Goal: Complete application form

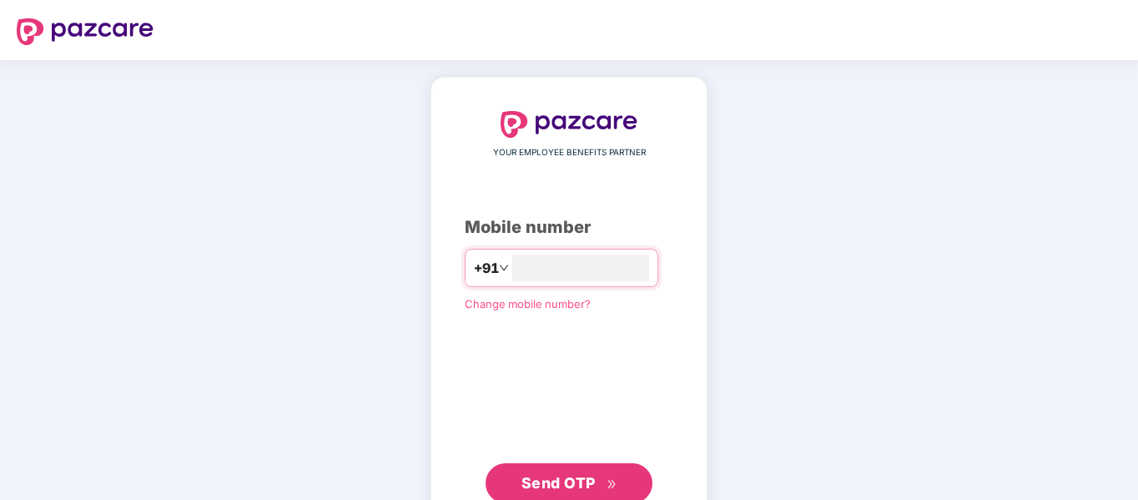
type input "**********"
click at [531, 474] on span "Send OTP" at bounding box center [558, 483] width 74 height 18
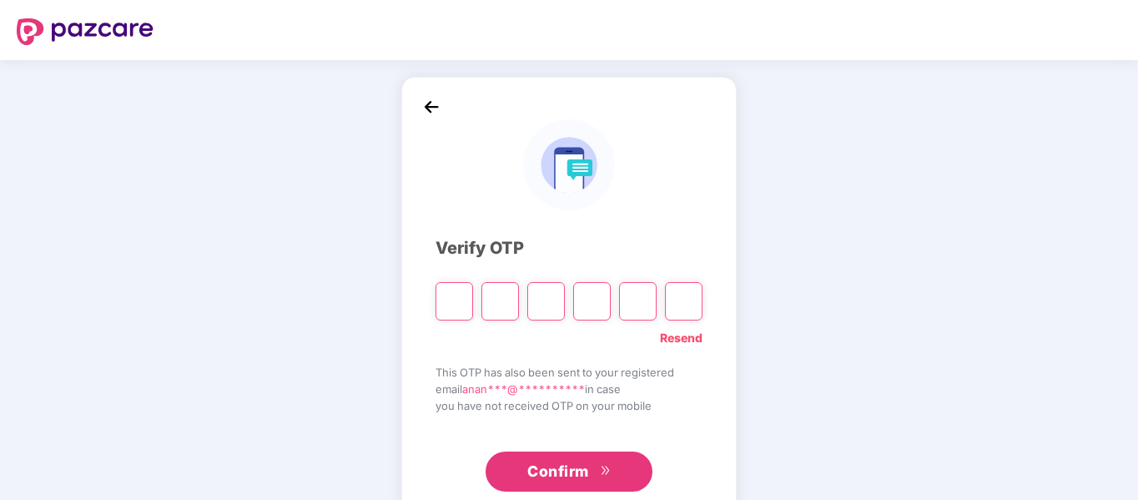
type input "*"
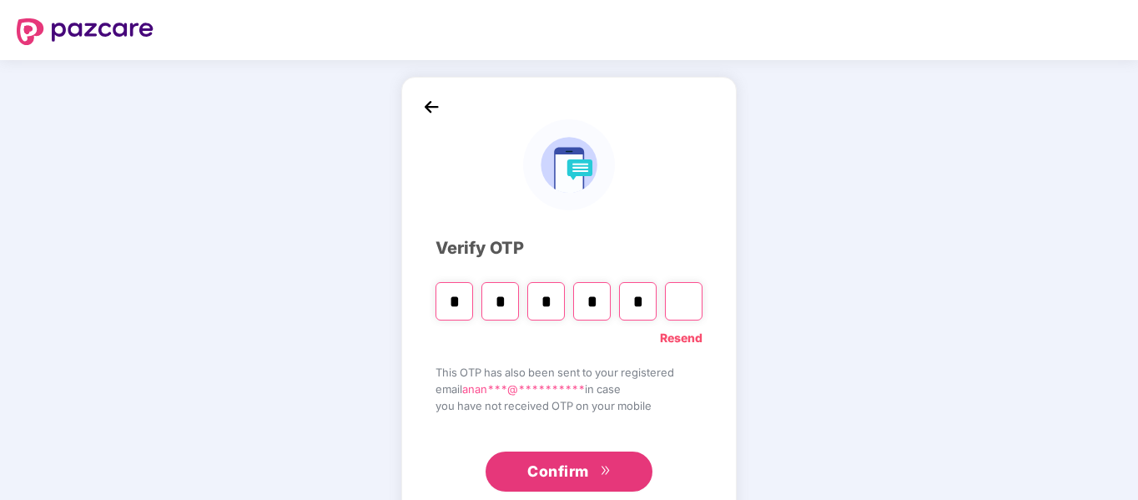
type input "*"
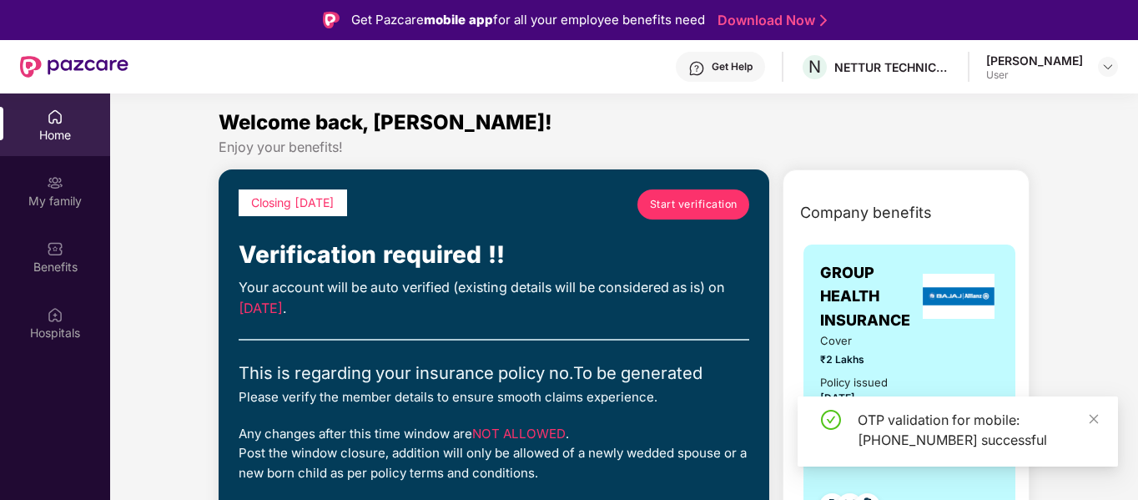
click at [682, 213] on link "Start verification" at bounding box center [693, 204] width 112 height 30
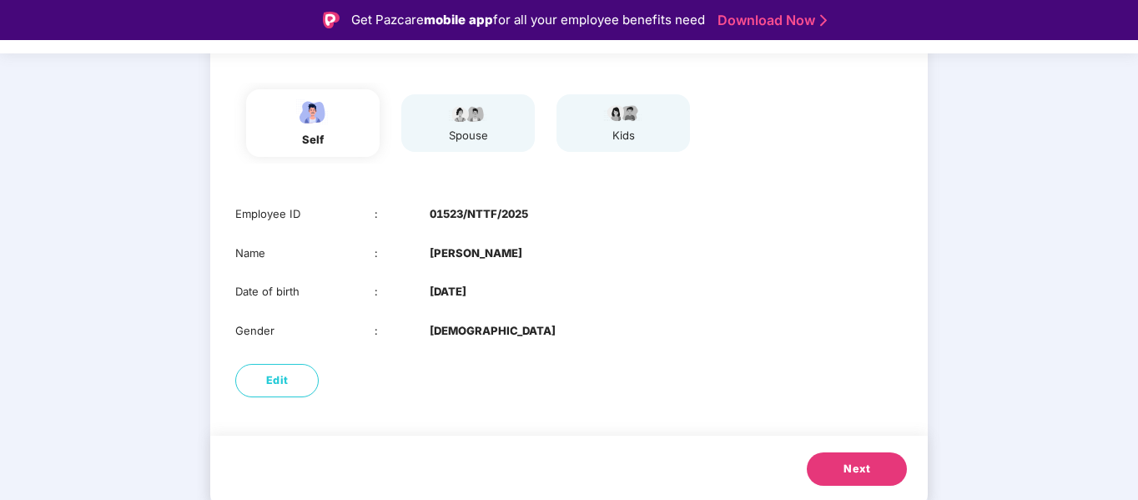
scroll to position [160, 0]
click at [495, 123] on div "spouse" at bounding box center [467, 122] width 133 height 58
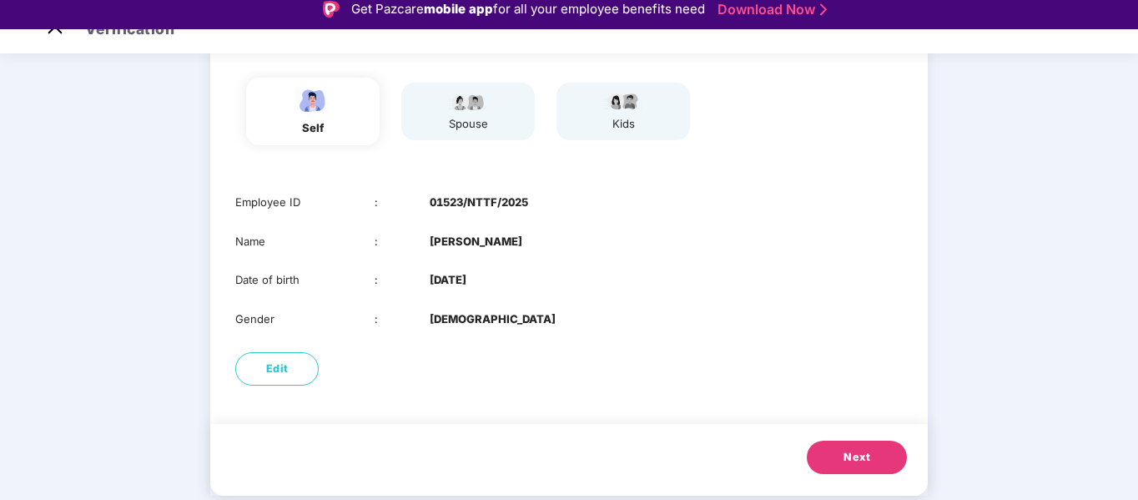
scroll to position [40, 0]
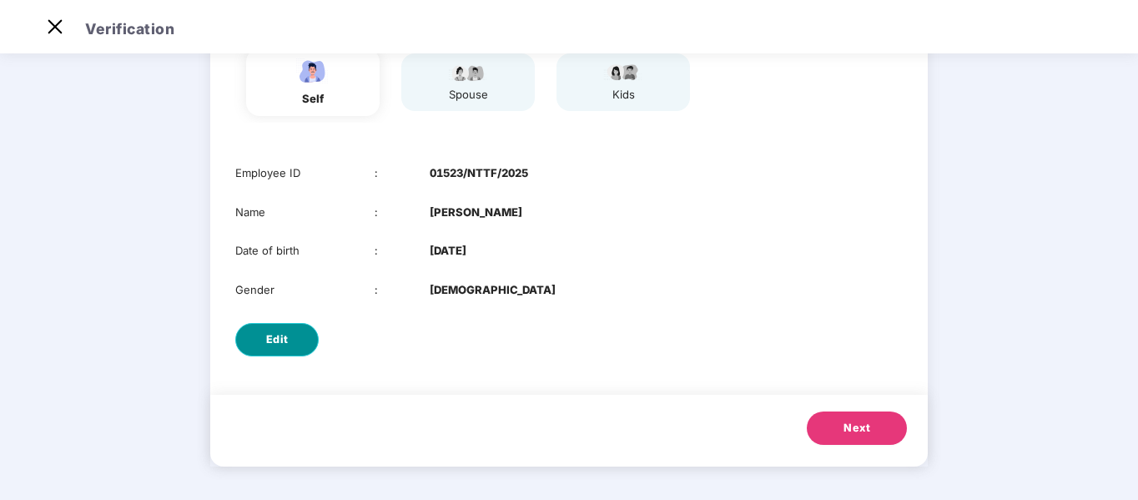
click at [278, 342] on span "Edit" at bounding box center [277, 339] width 23 height 17
select select "****"
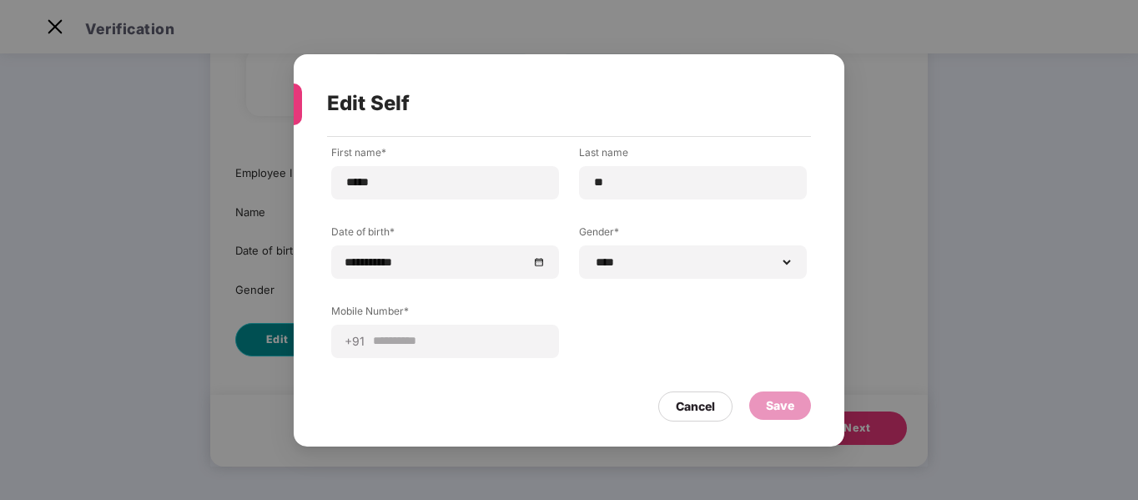
scroll to position [0, 0]
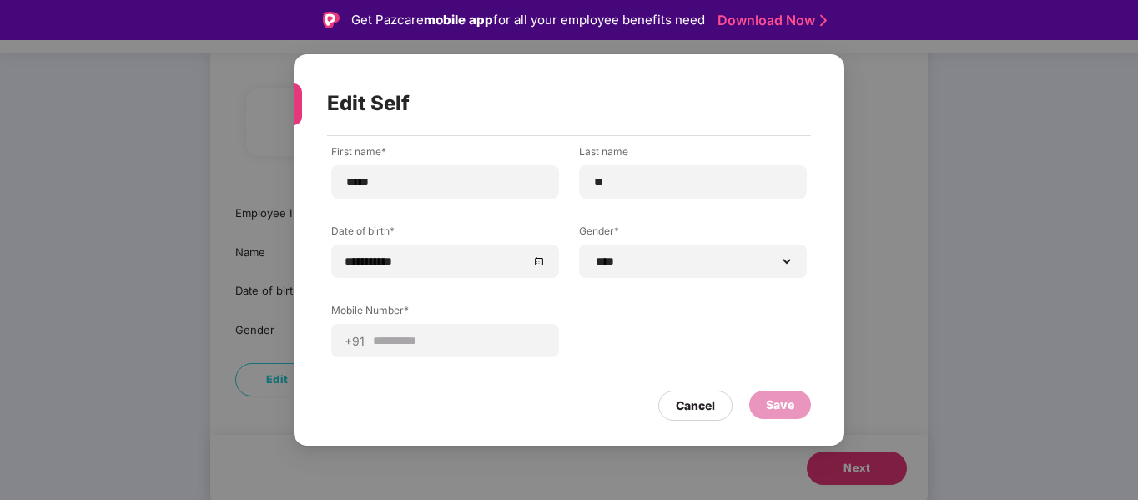
click at [762, 405] on div "Save" at bounding box center [780, 404] width 62 height 28
click at [682, 404] on div "Cancel" at bounding box center [695, 405] width 39 height 18
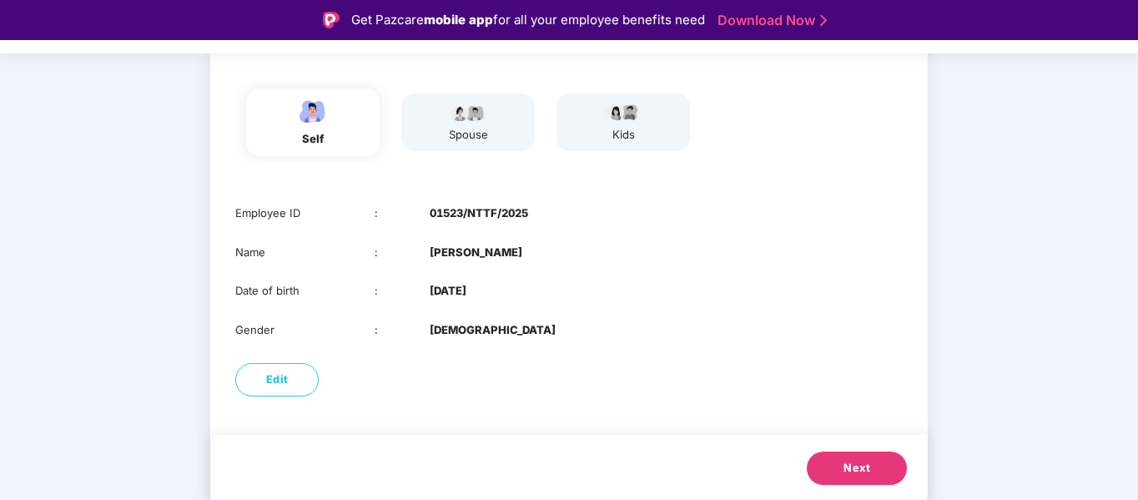
click at [476, 123] on div "spouse" at bounding box center [468, 123] width 42 height 42
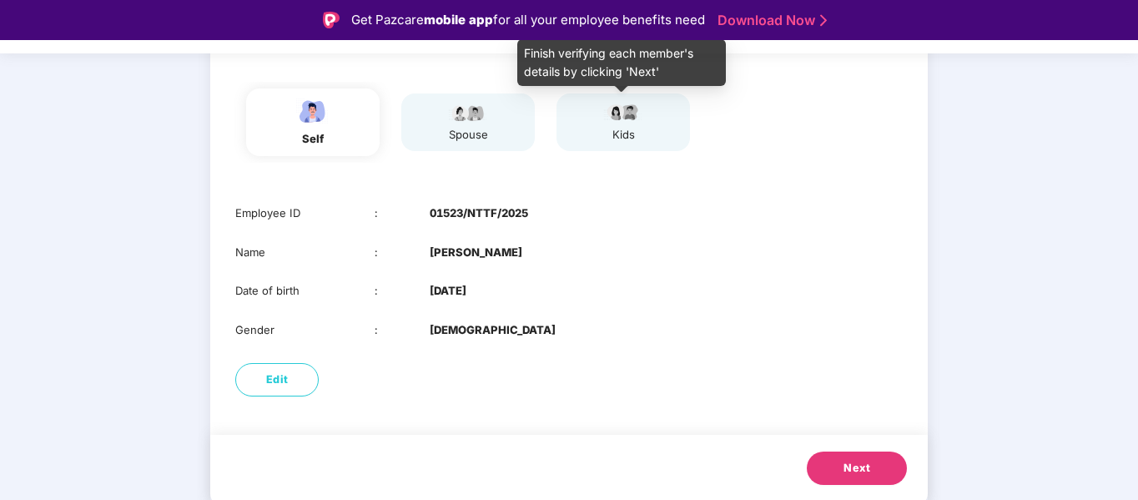
click at [619, 124] on div "kids" at bounding box center [623, 123] width 42 height 42
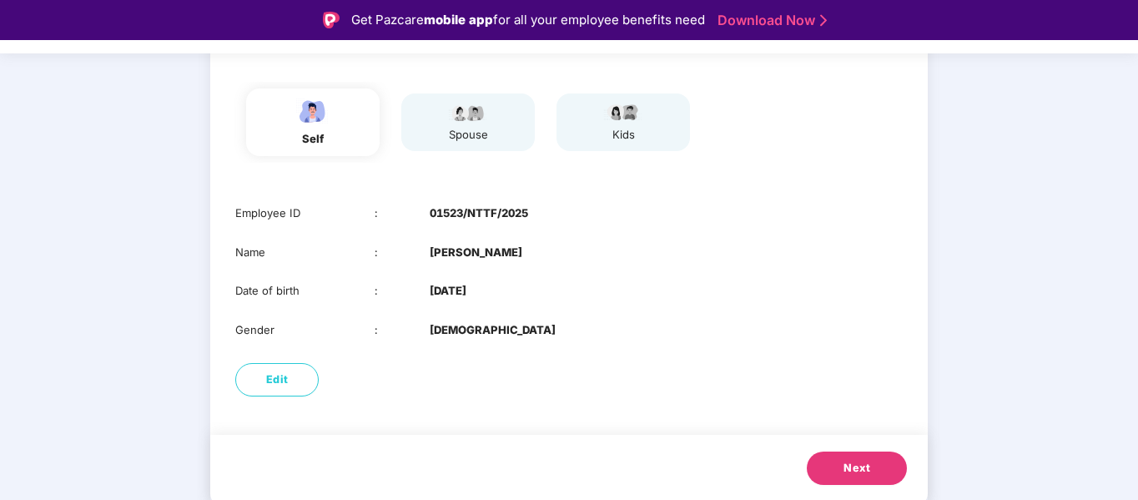
click at [845, 463] on span "Next" at bounding box center [856, 468] width 27 height 17
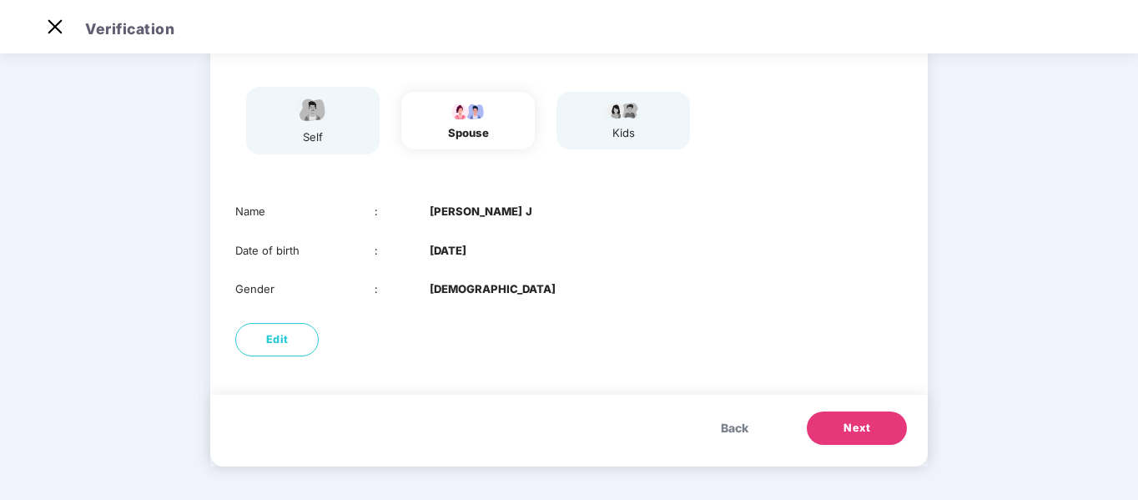
scroll to position [122, 0]
click at [860, 427] on span "Next" at bounding box center [856, 428] width 27 height 17
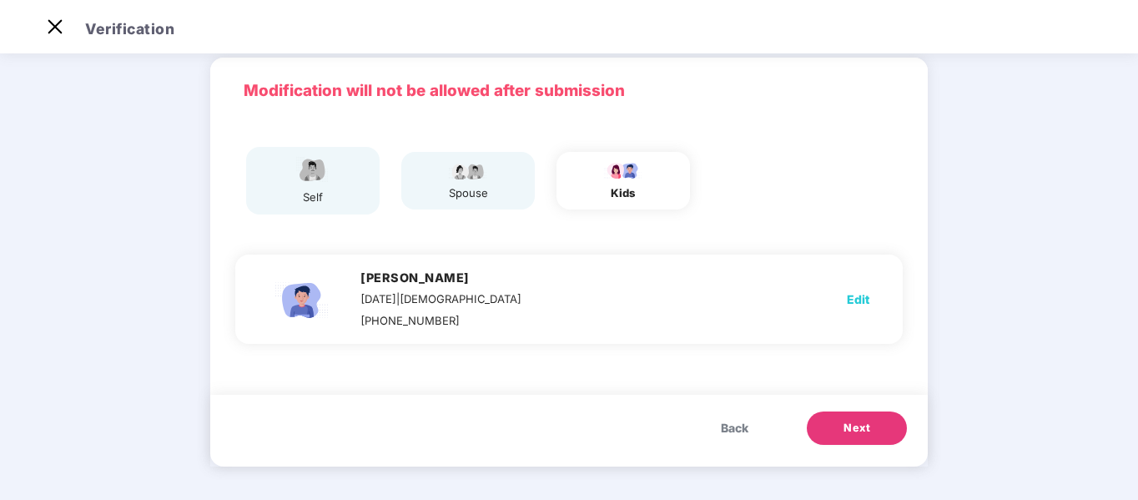
scroll to position [62, 0]
click at [843, 420] on span "Next" at bounding box center [856, 428] width 27 height 17
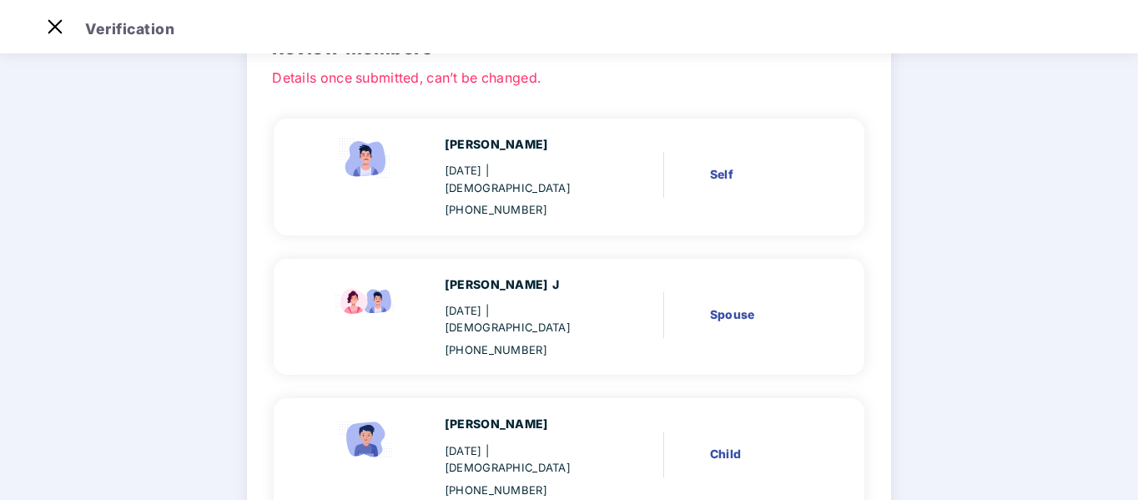
scroll to position [207, 0]
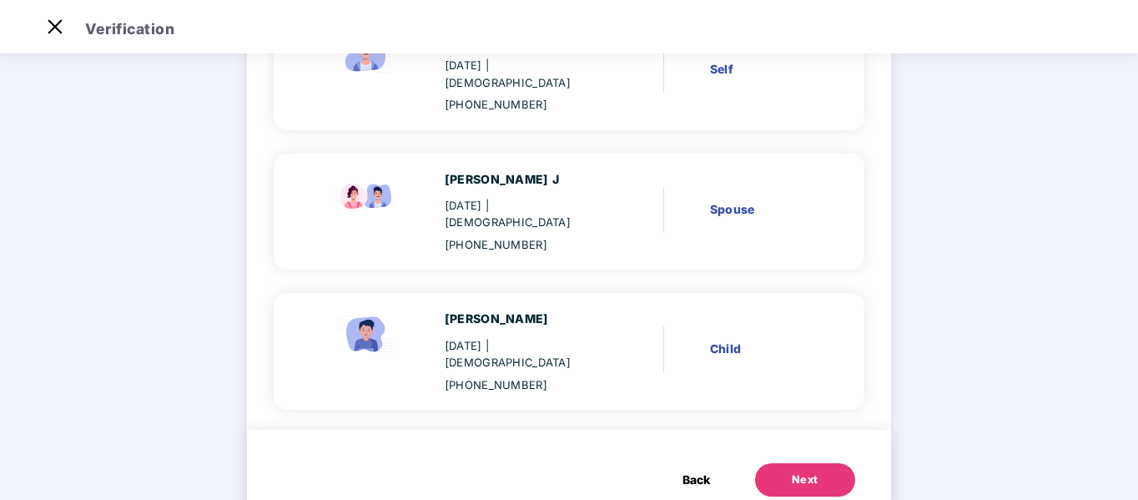
click at [792, 463] on button "Next" at bounding box center [805, 479] width 100 height 33
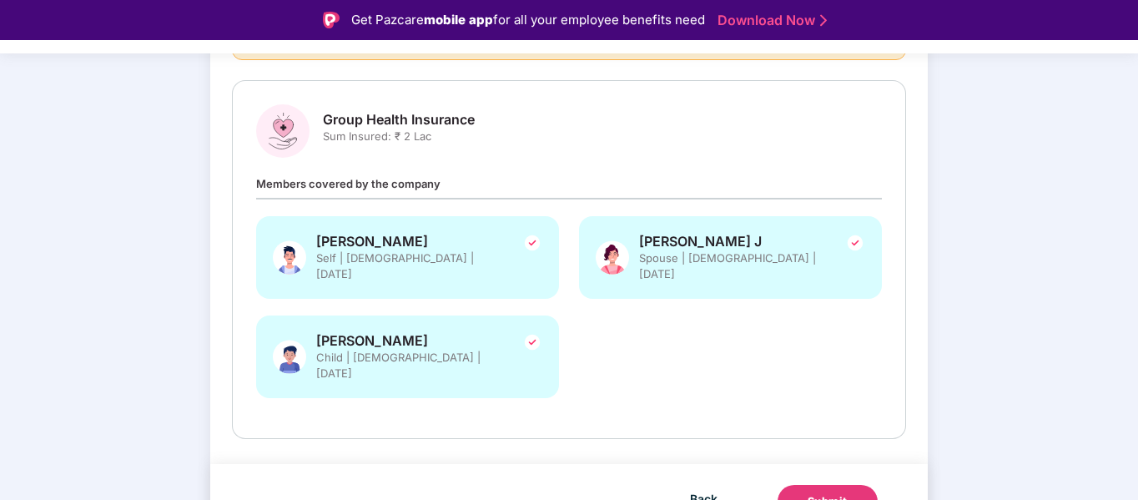
scroll to position [211, 0]
click at [823, 492] on div "Submit" at bounding box center [828, 500] width 40 height 17
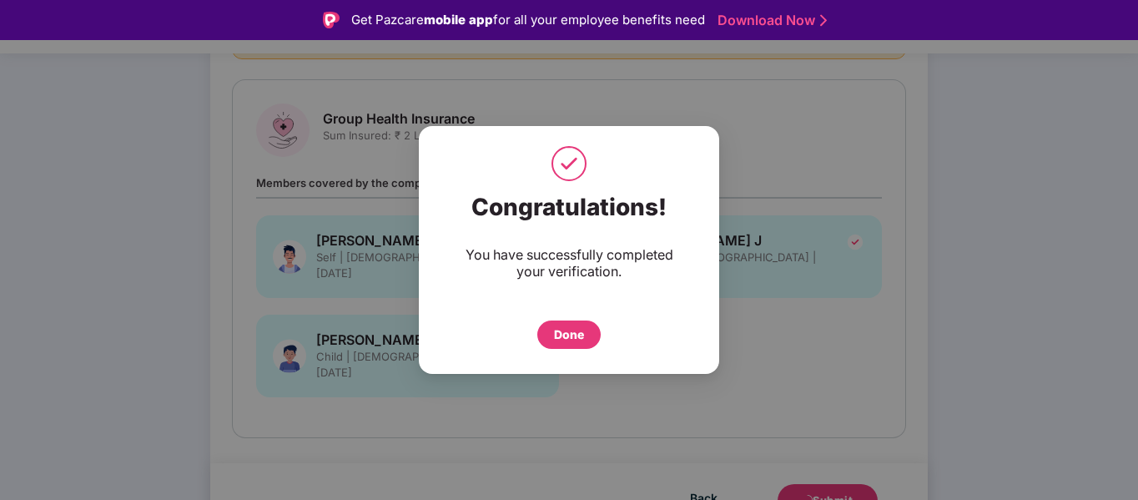
click at [582, 335] on div "Done" at bounding box center [569, 334] width 30 height 18
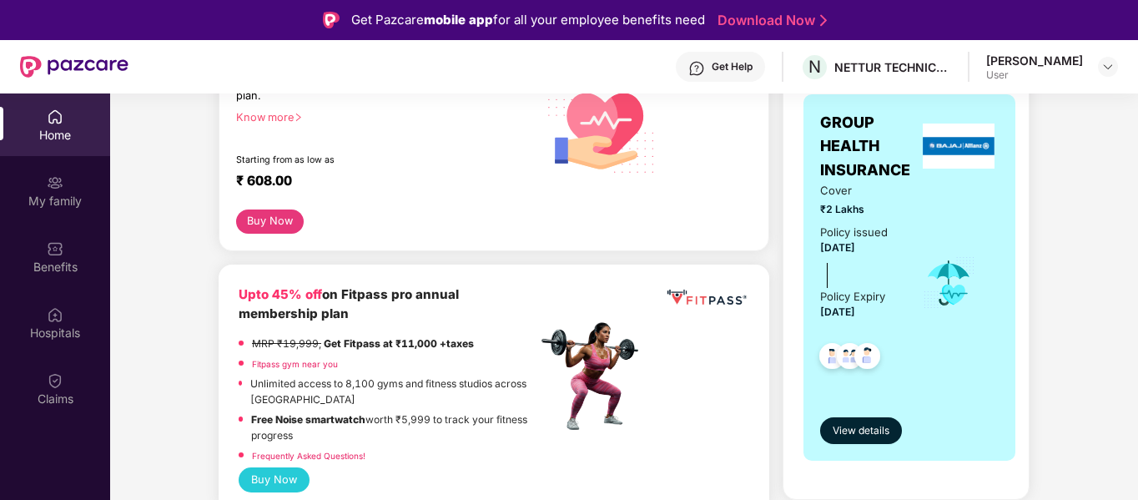
scroll to position [83, 0]
